Goal: Task Accomplishment & Management: Use online tool/utility

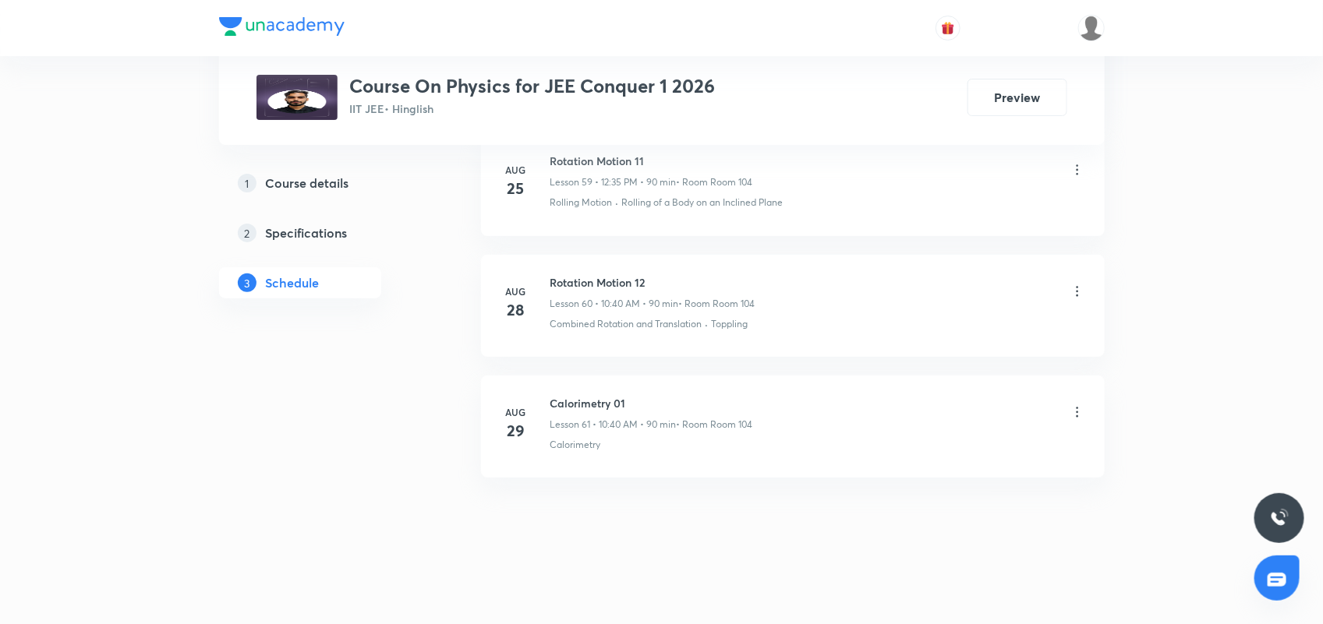
scroll to position [8021, 0]
drag, startPoint x: 592, startPoint y: 400, endPoint x: 666, endPoint y: 400, distance: 74.0
click at [666, 400] on h6 "Calorimetry 01" at bounding box center [651, 403] width 203 height 16
copy h6 "Calorimetry 01"
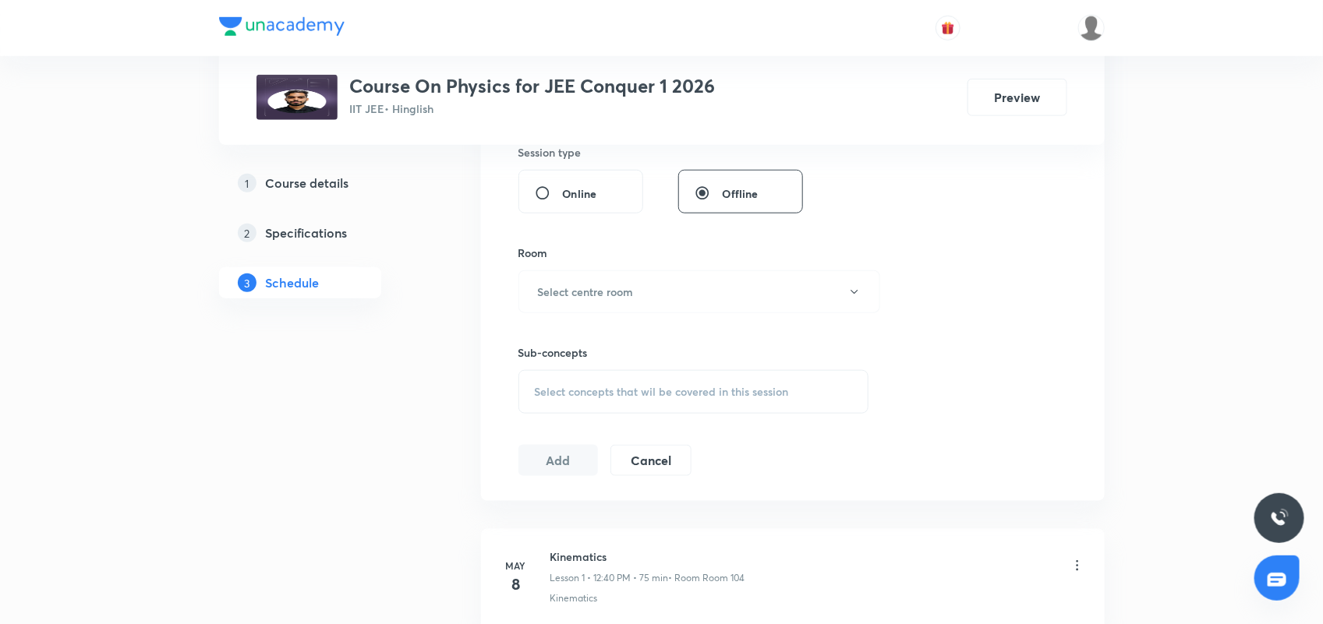
scroll to position [0, 0]
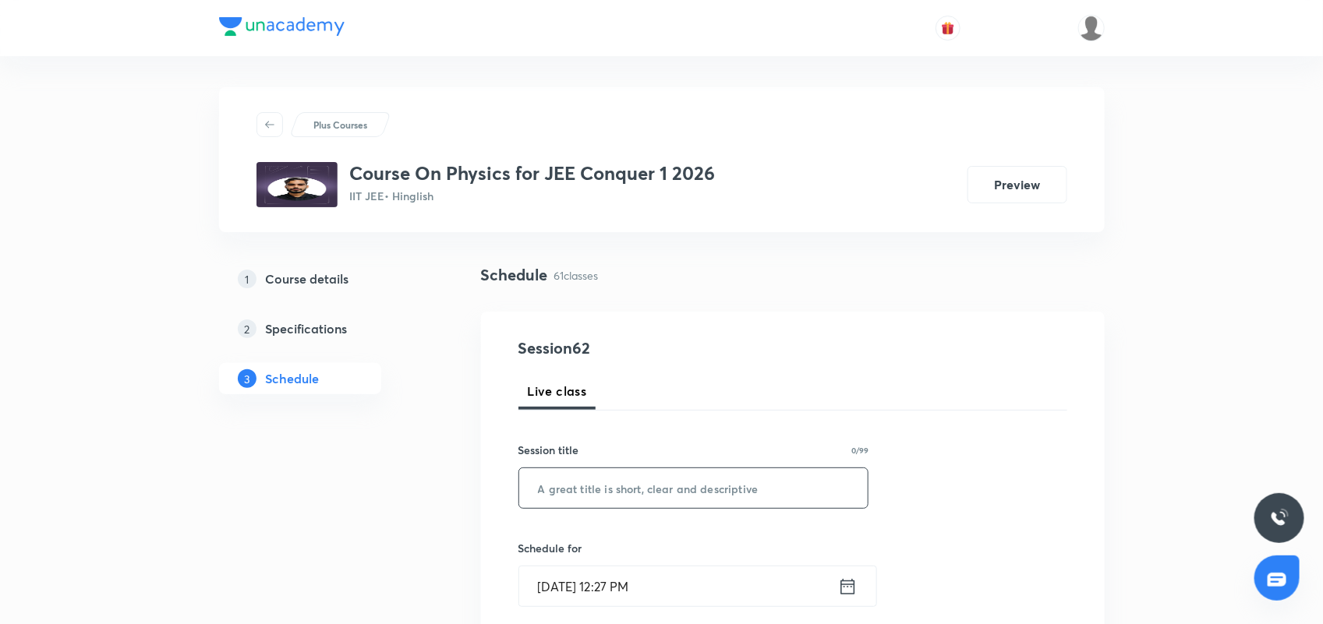
click at [578, 491] on input "text" at bounding box center [693, 488] width 349 height 40
paste input "Calorimetry 01"
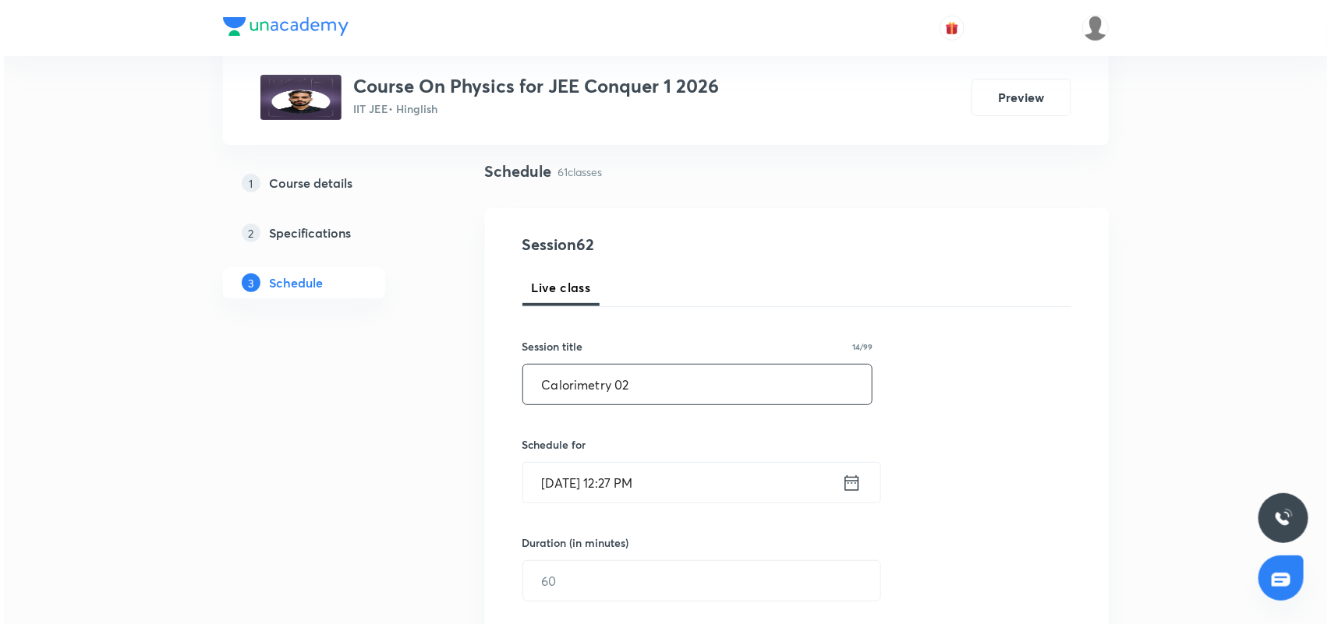
scroll to position [195, 0]
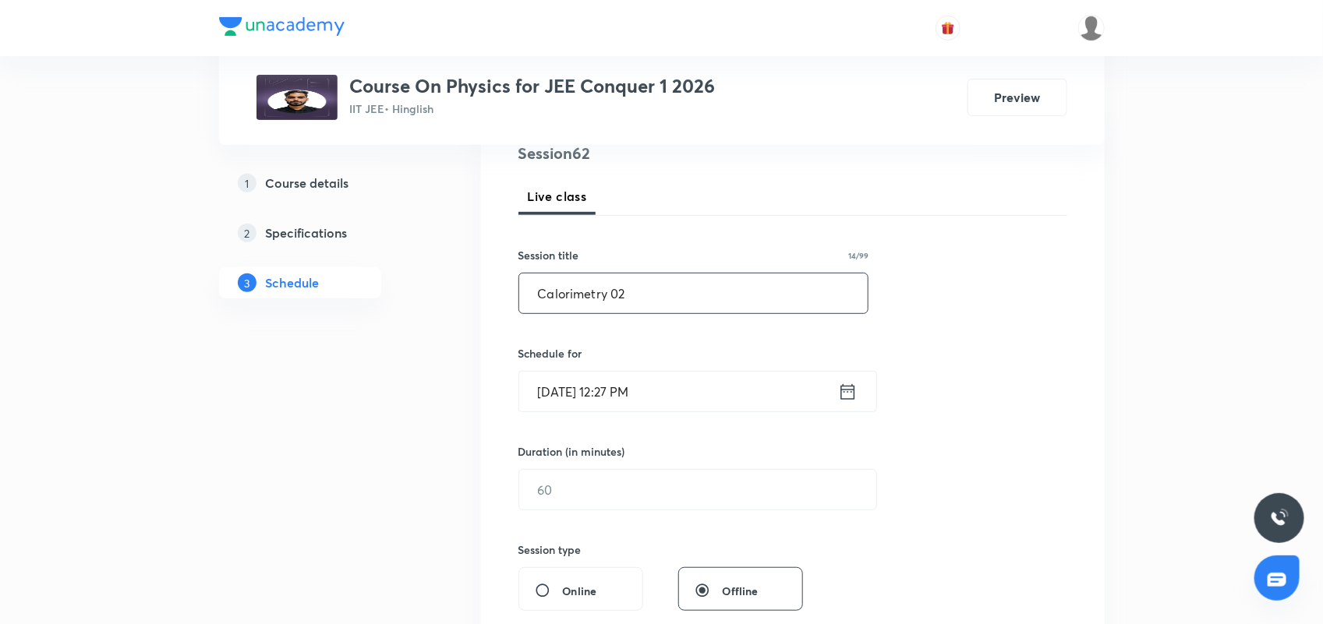
type input "Calorimetry 02"
click at [838, 394] on icon at bounding box center [847, 392] width 19 height 22
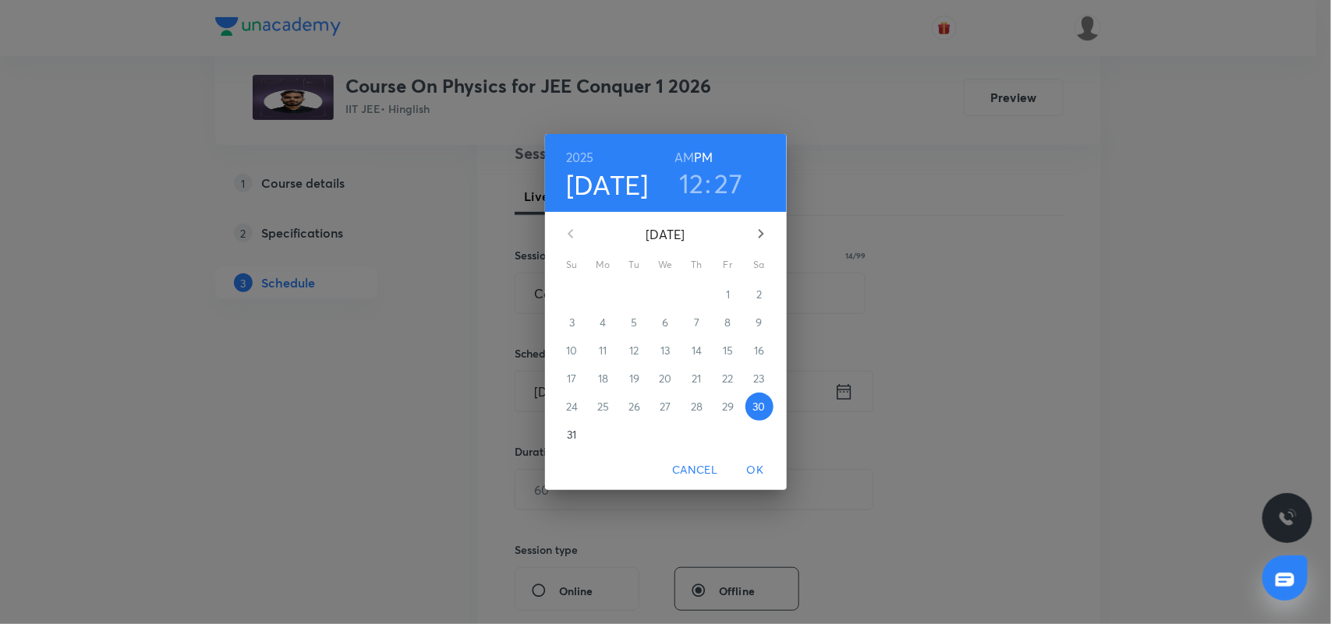
click at [719, 186] on h3 "27" at bounding box center [729, 183] width 28 height 33
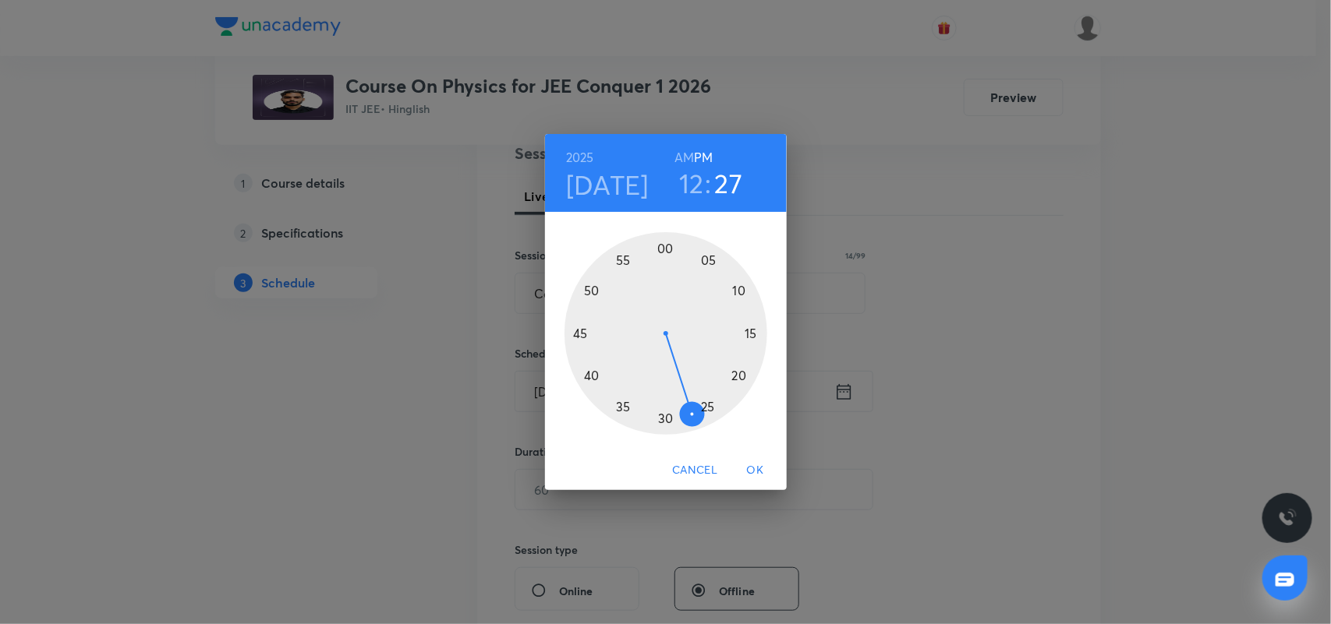
click at [616, 408] on div at bounding box center [665, 333] width 203 height 203
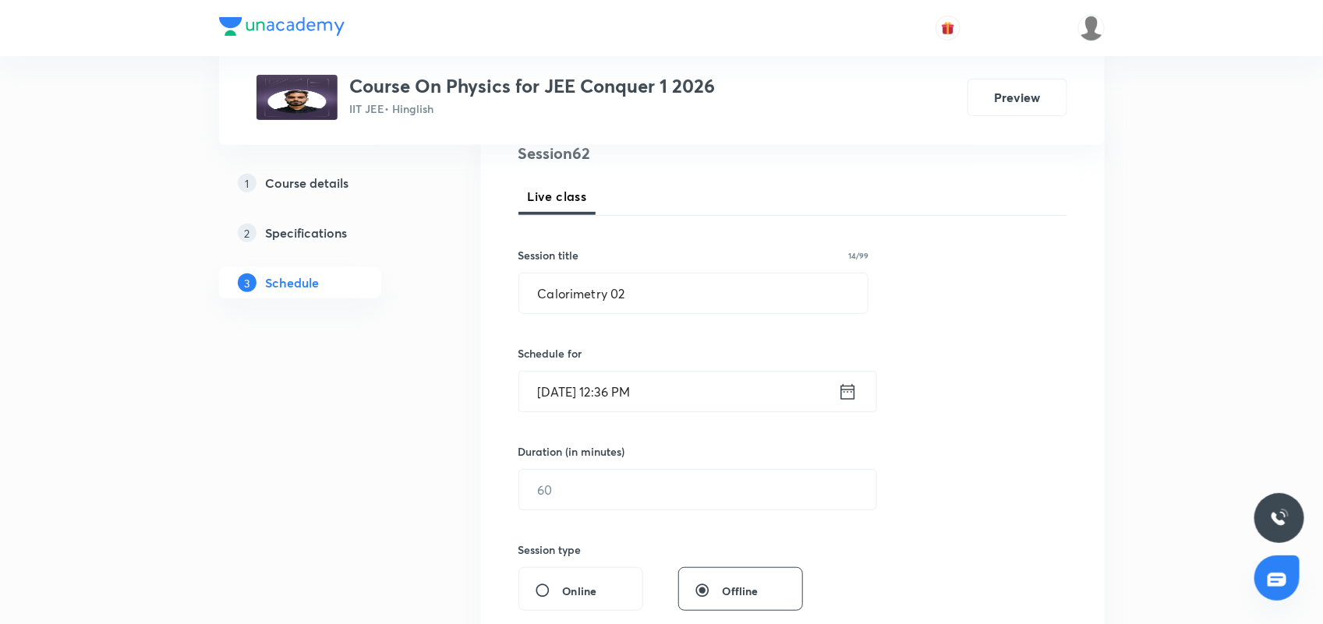
click at [819, 395] on input "[DATE] 12:36 PM" at bounding box center [678, 392] width 319 height 40
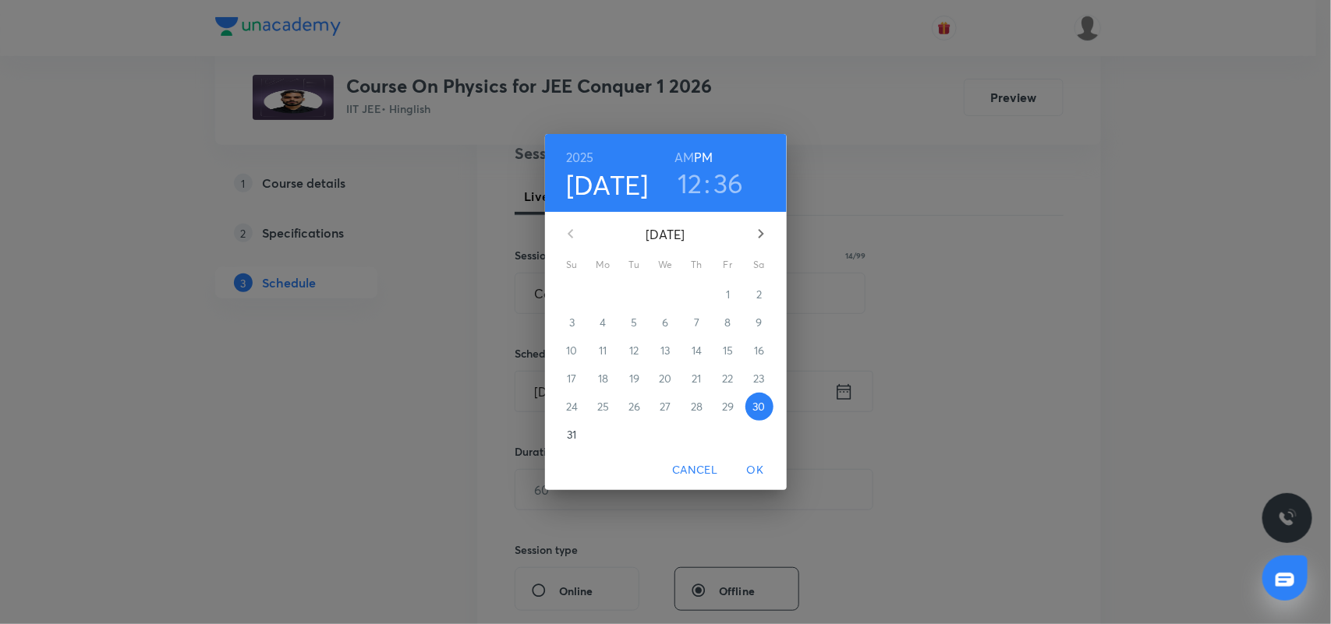
click at [729, 189] on h3 "36" at bounding box center [728, 183] width 30 height 33
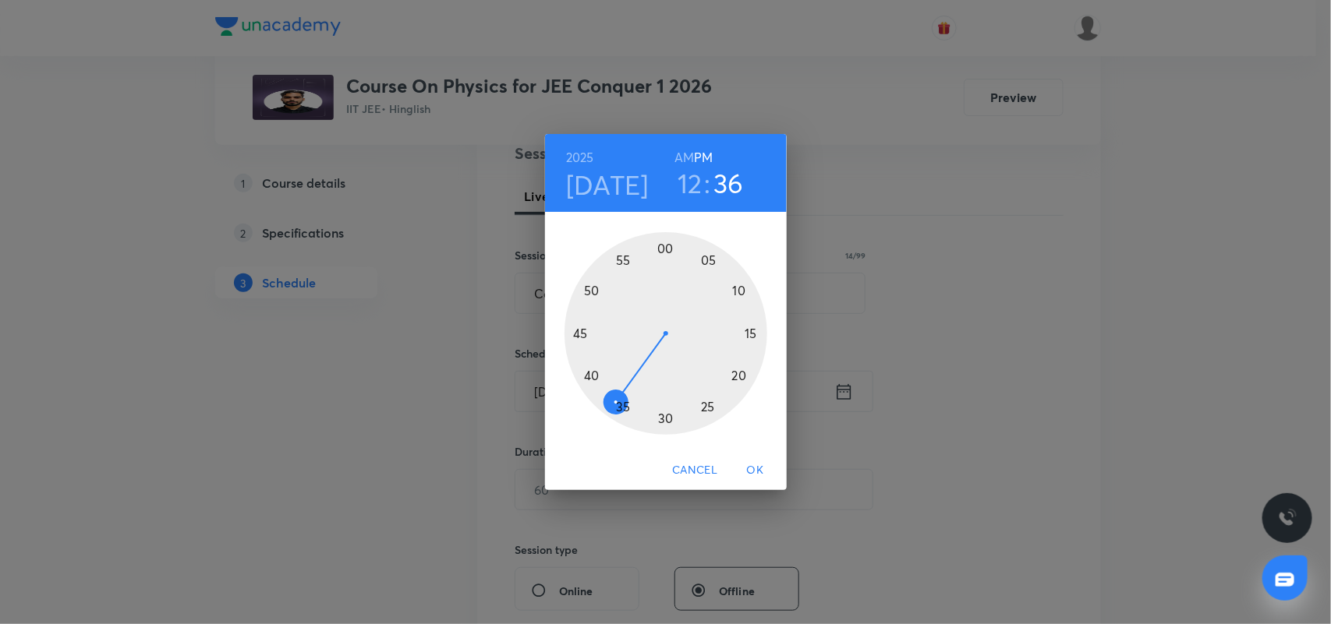
click at [624, 408] on div at bounding box center [665, 333] width 203 height 203
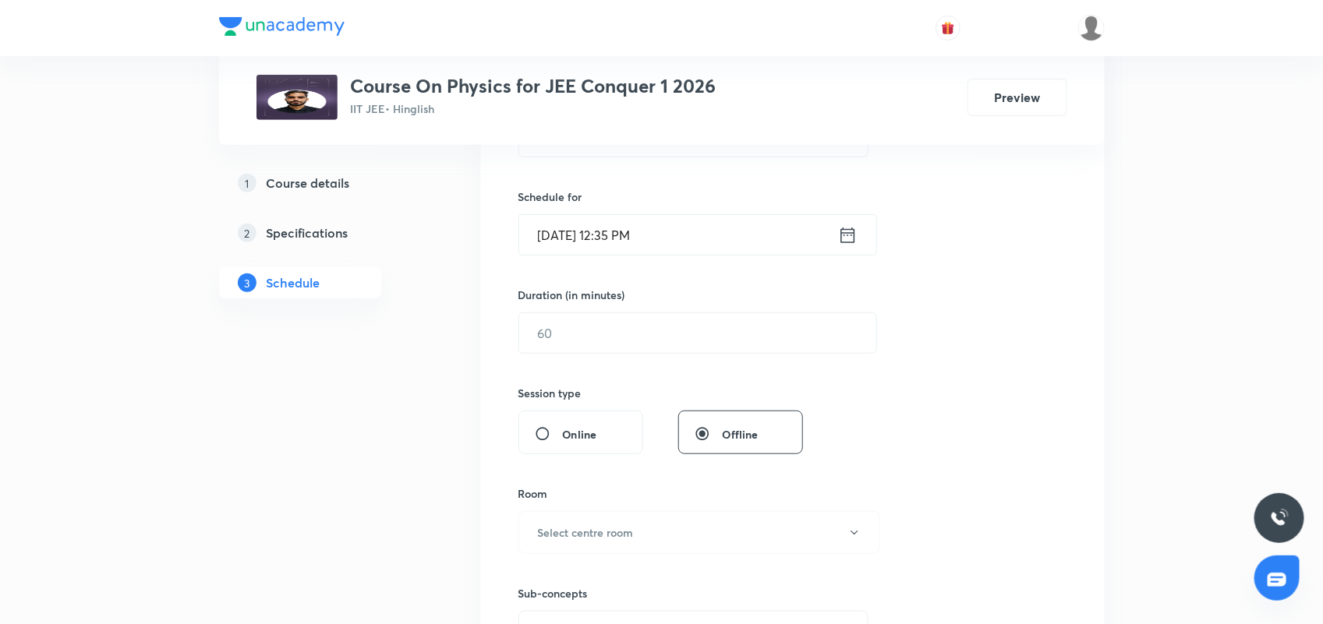
scroll to position [390, 0]
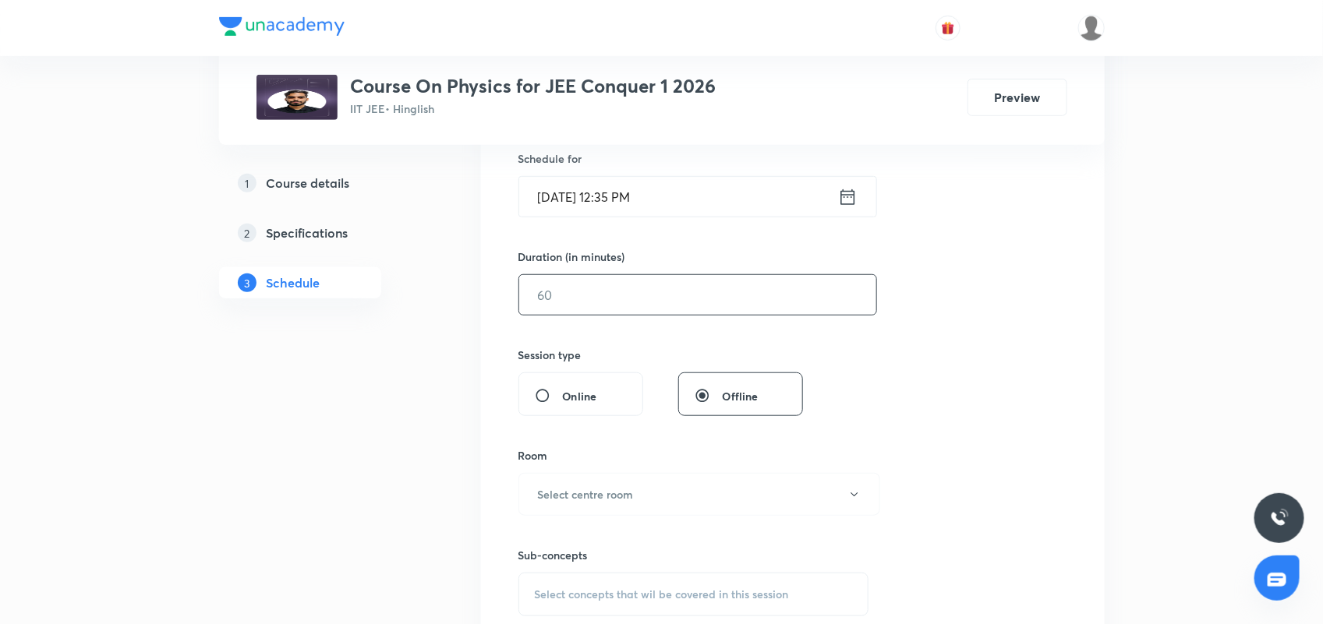
click at [610, 296] on input "text" at bounding box center [697, 295] width 357 height 40
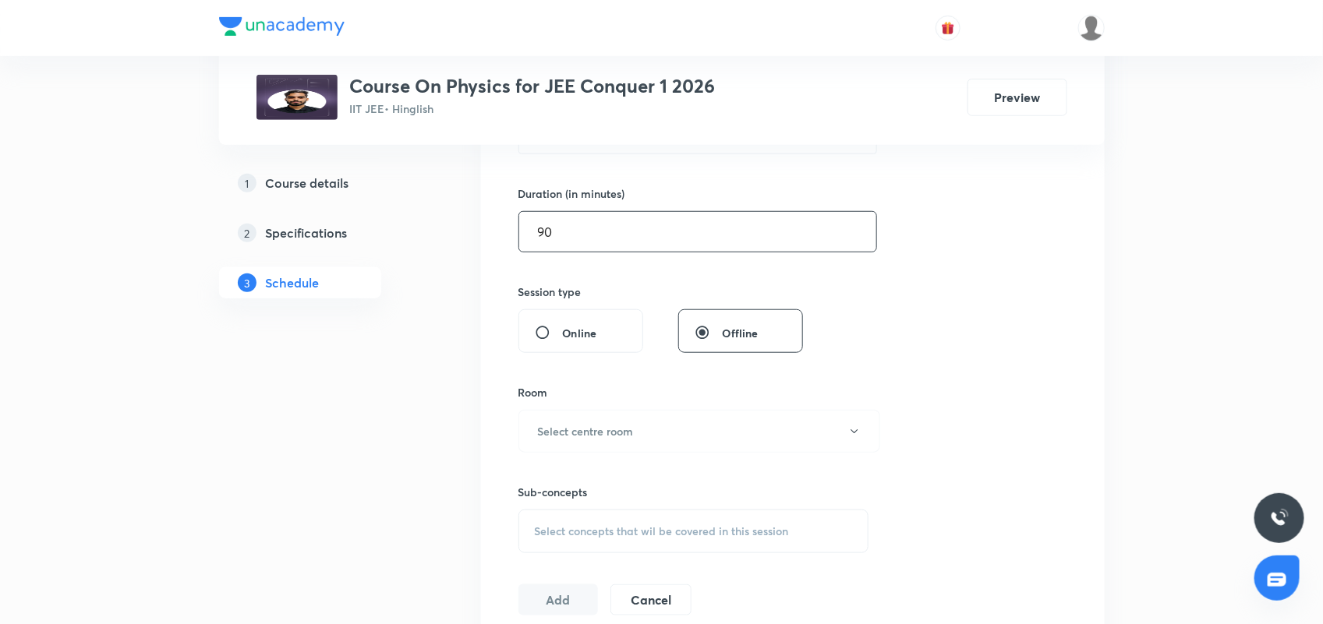
scroll to position [487, 0]
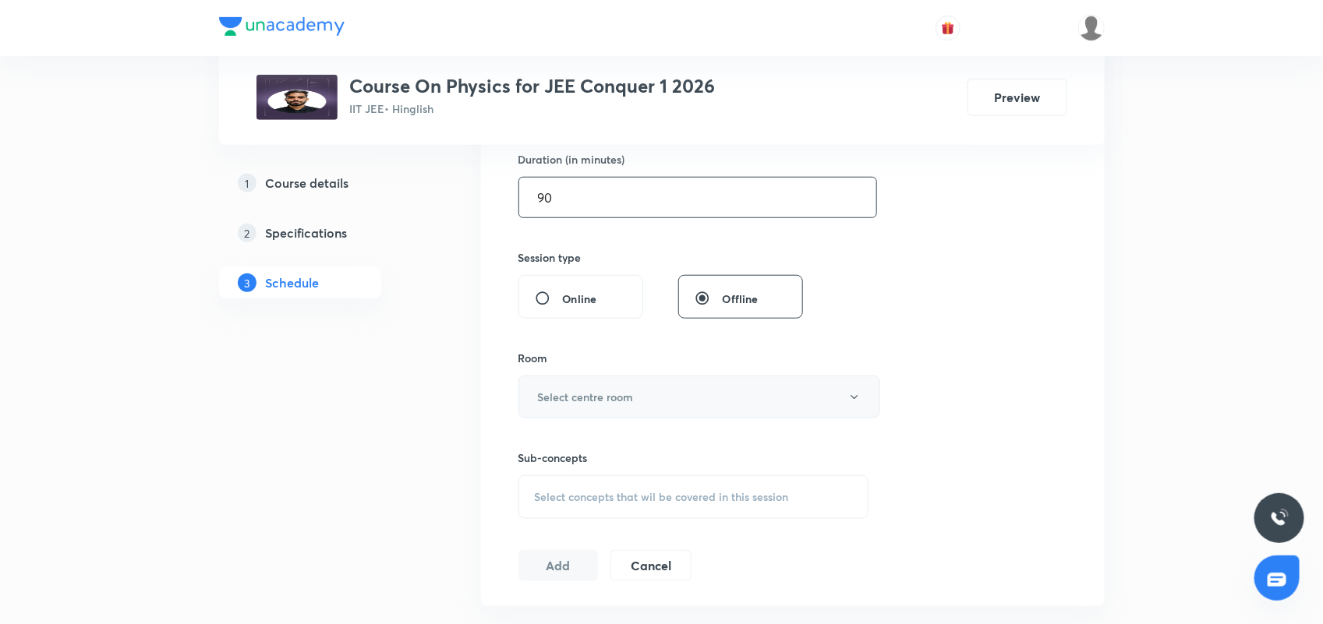
type input "90"
click at [649, 404] on button "Select centre room" at bounding box center [699, 397] width 362 height 43
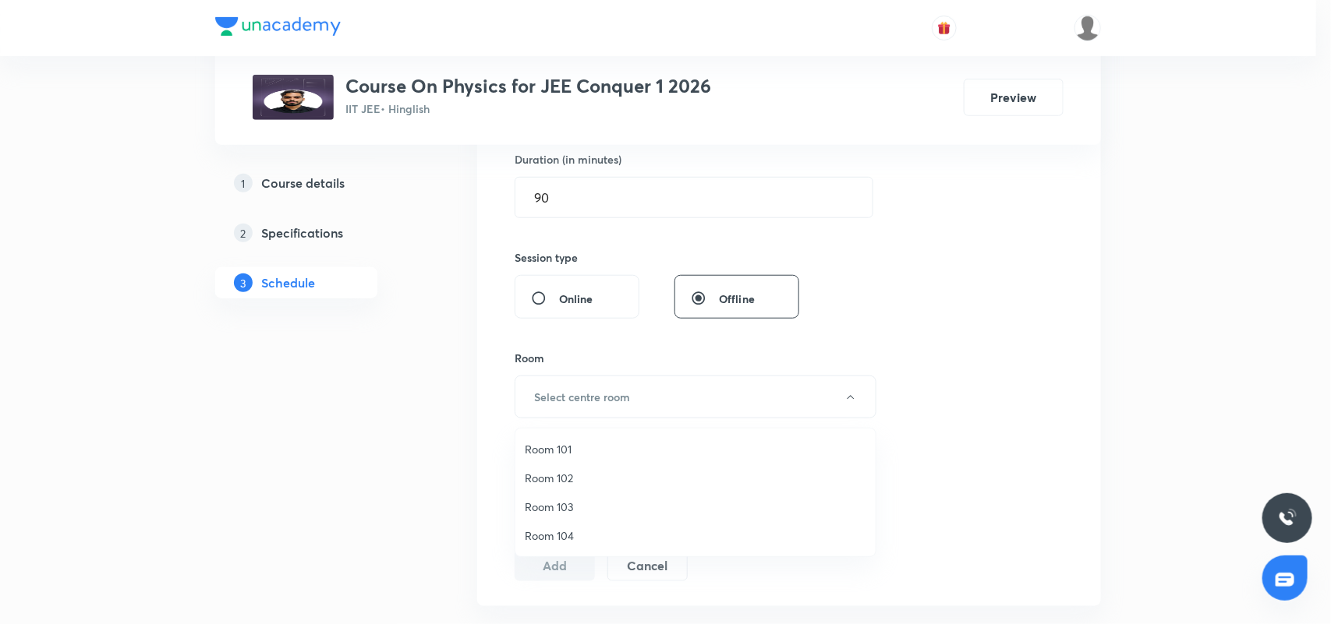
click at [581, 534] on span "Room 104" at bounding box center [695, 536] width 341 height 16
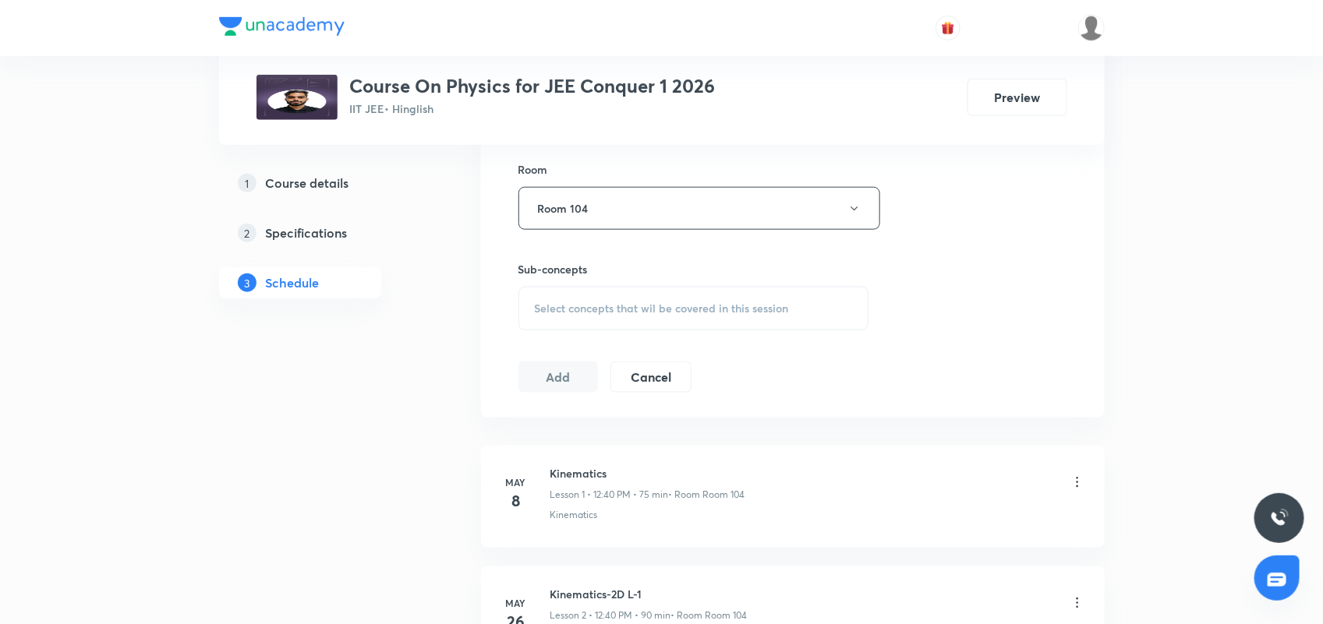
scroll to position [682, 0]
click at [655, 298] on span "Select concepts that wil be covered in this session" at bounding box center [662, 302] width 254 height 12
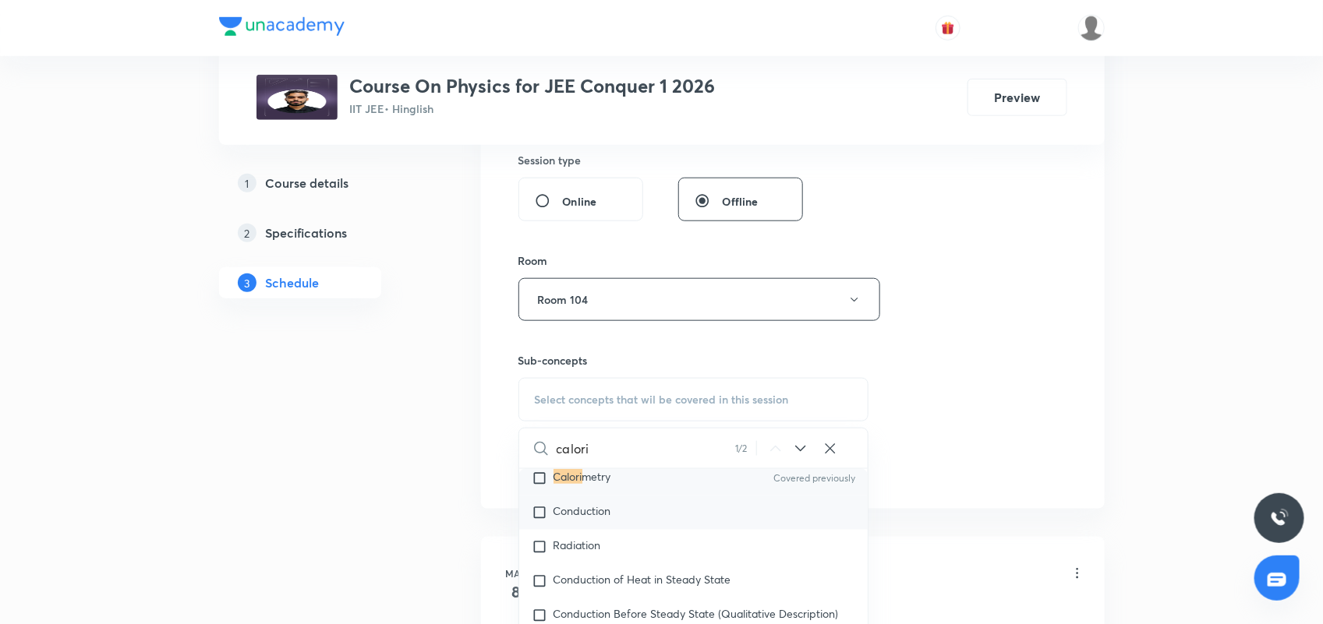
scroll to position [19298, 0]
type input "calori"
click at [610, 452] on span "metry" at bounding box center [596, 444] width 29 height 15
checkbox input "true"
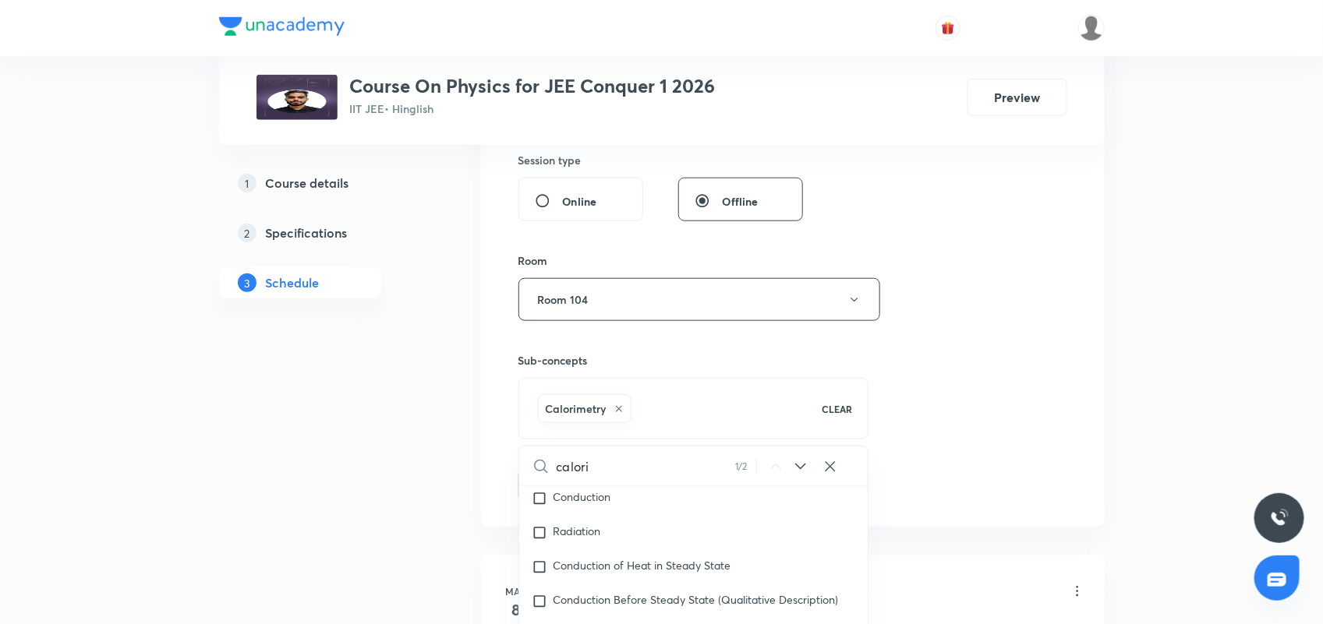
click at [1007, 338] on div "Session 62 Live class Session title 14/99 Calorimetry 02 ​ Schedule for [DATE] …" at bounding box center [792, 127] width 549 height 750
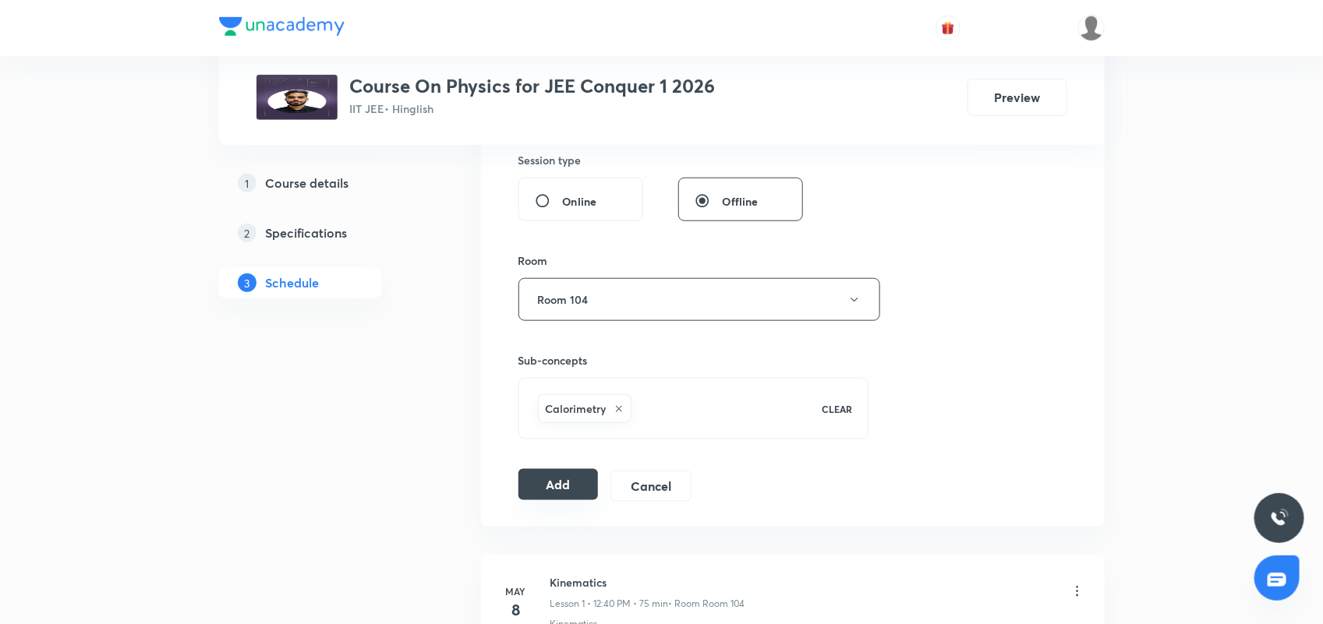
click at [556, 482] on button "Add" at bounding box center [558, 484] width 80 height 31
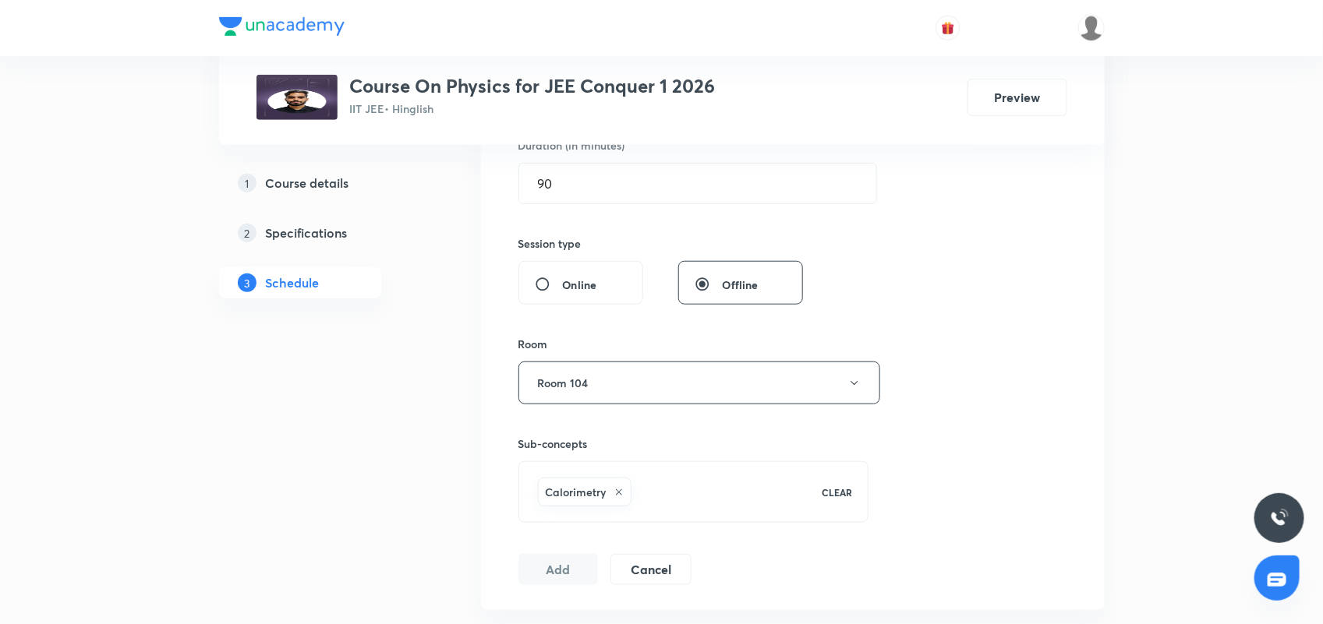
scroll to position [292, 0]
